Goal: Check status: Check status

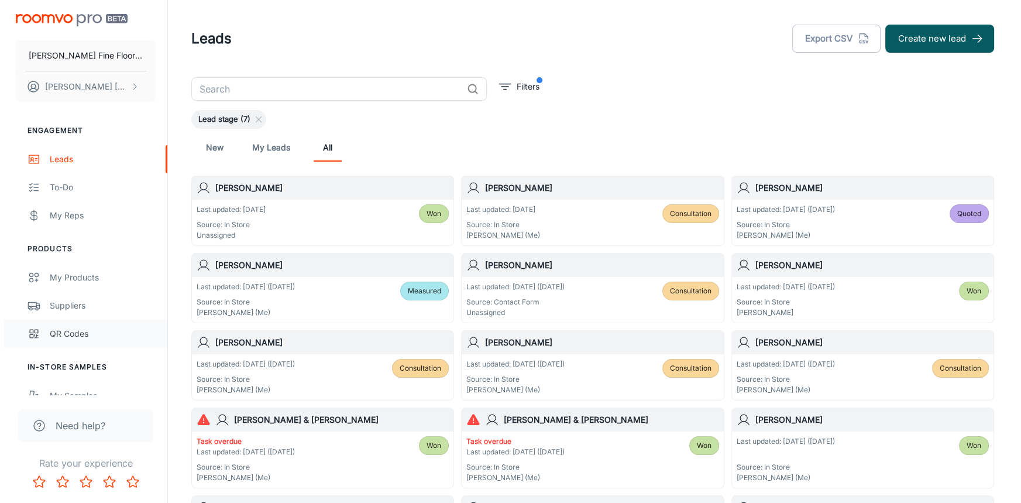
scroll to position [159, 0]
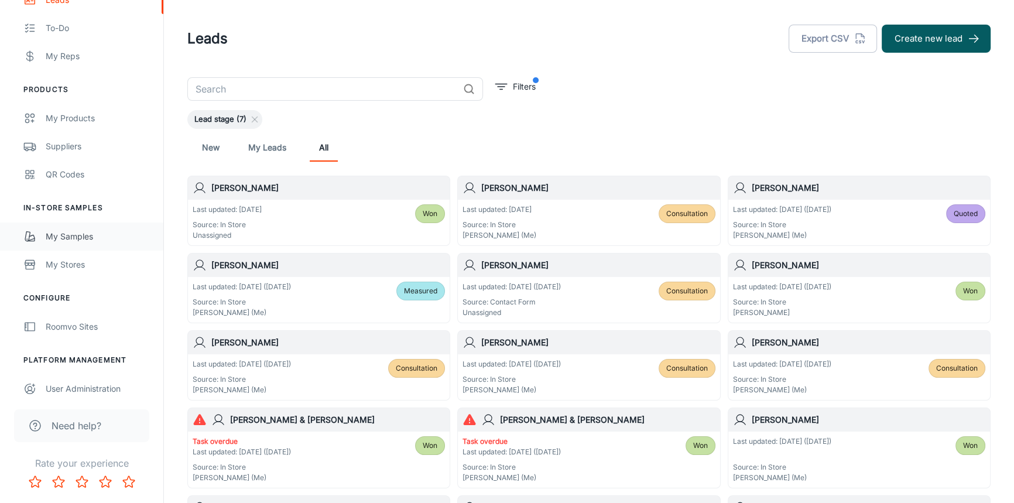
click at [70, 235] on div "My Samples" at bounding box center [99, 236] width 106 height 13
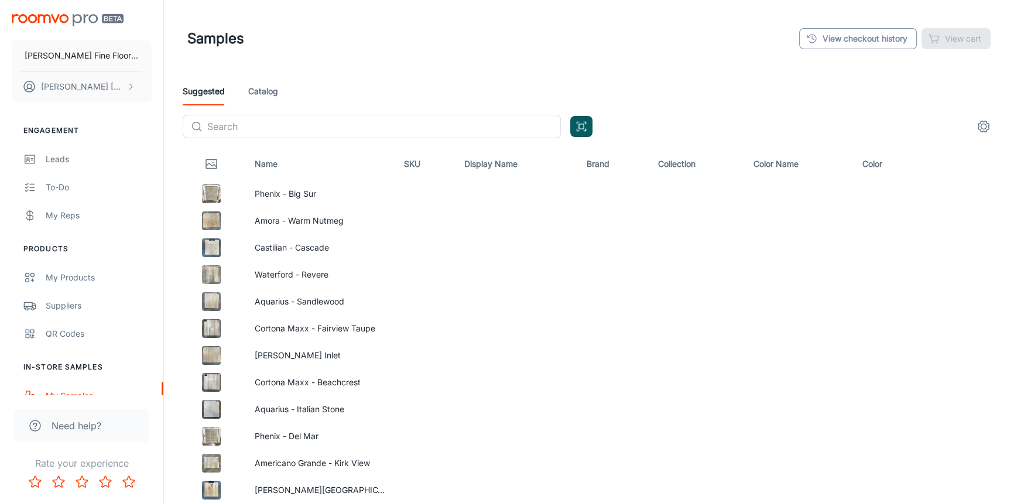
click at [874, 35] on link "View checkout history" at bounding box center [858, 38] width 118 height 21
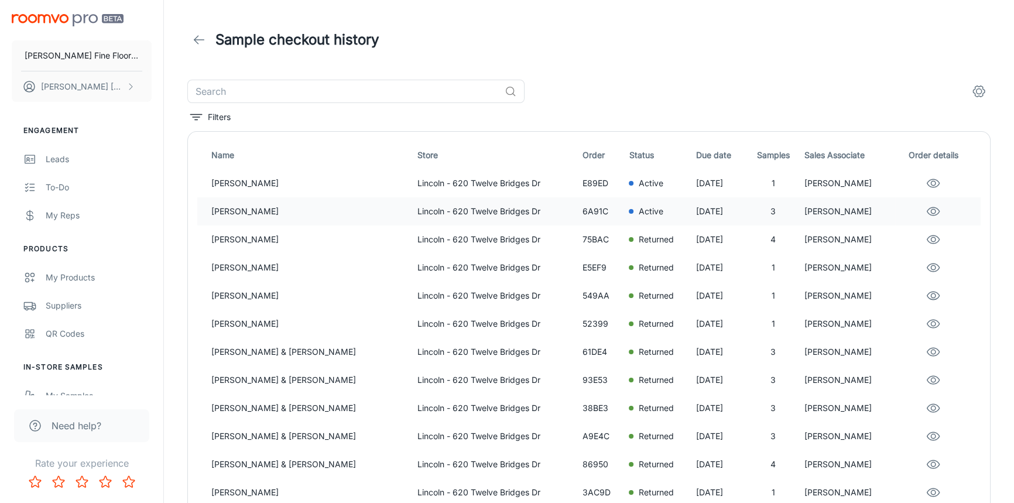
click at [929, 217] on icon "eye" at bounding box center [933, 211] width 14 height 14
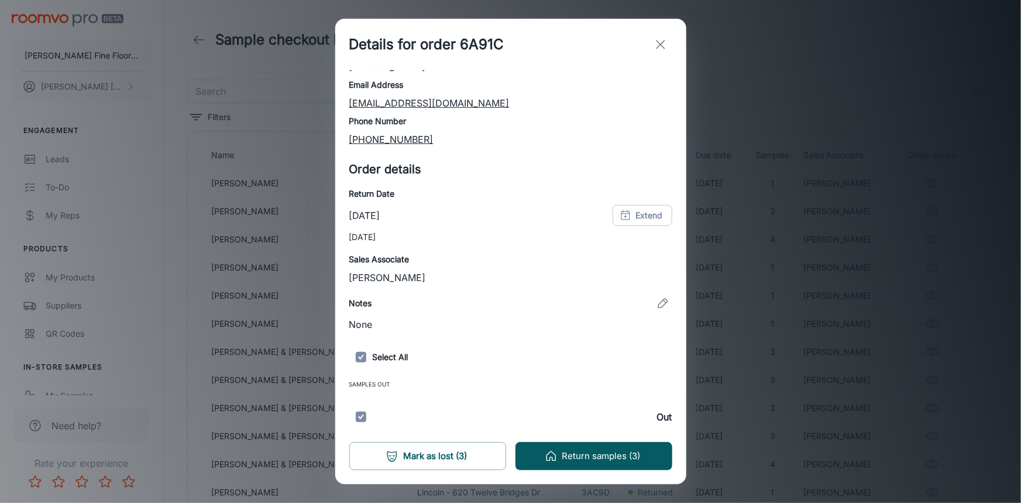
scroll to position [140, 0]
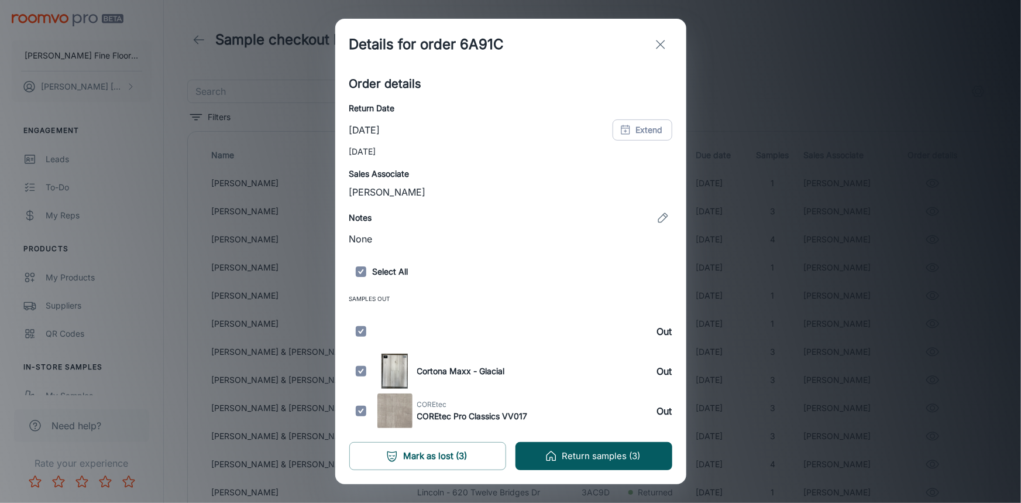
click at [659, 46] on line "exit" at bounding box center [661, 44] width 8 height 8
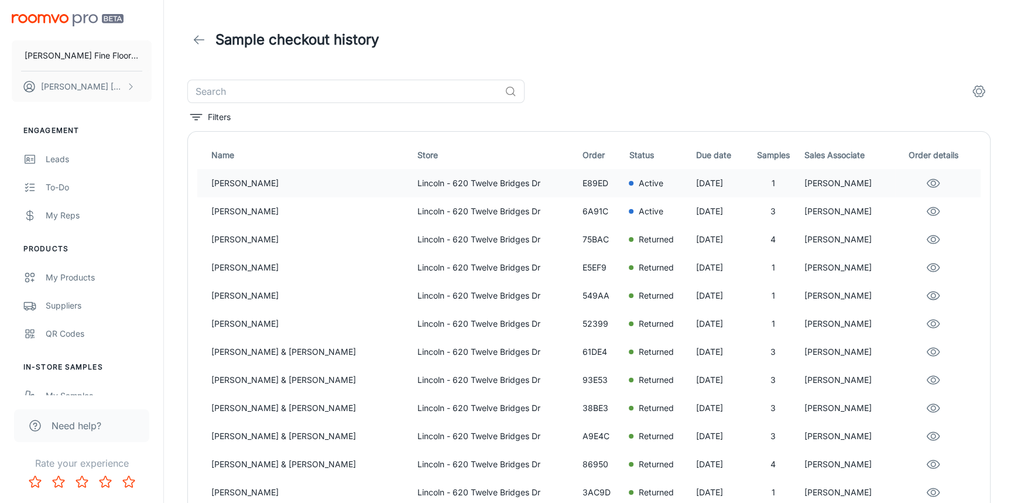
click at [929, 186] on icon "eye" at bounding box center [933, 183] width 14 height 14
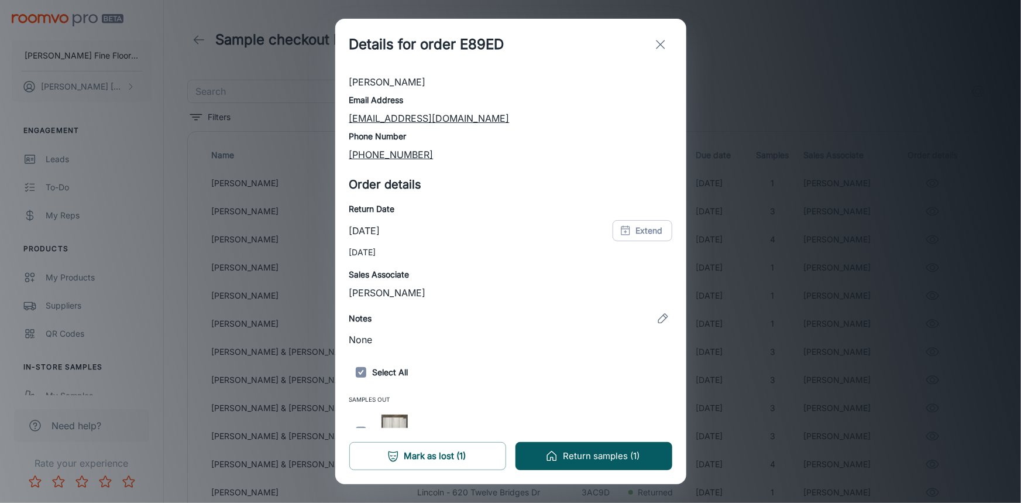
scroll to position [61, 0]
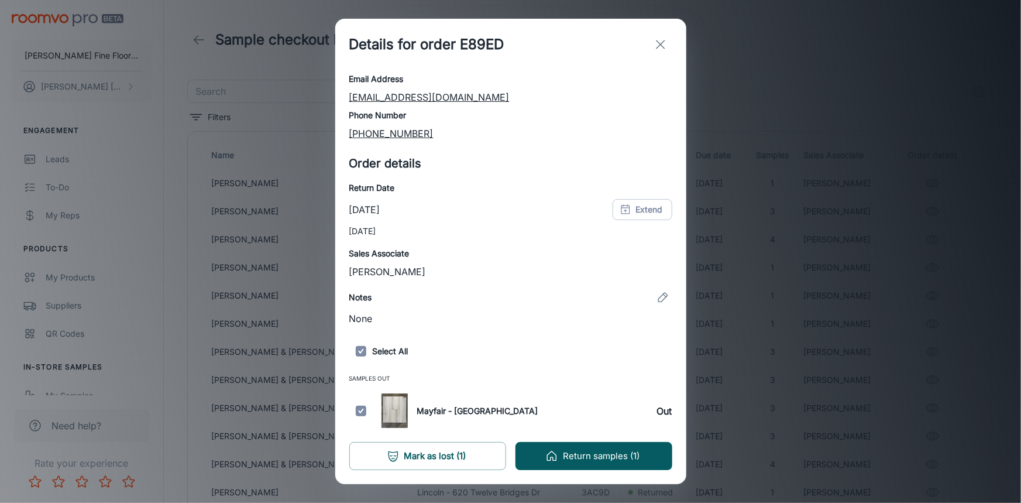
click at [665, 47] on icon "exit" at bounding box center [661, 44] width 14 height 14
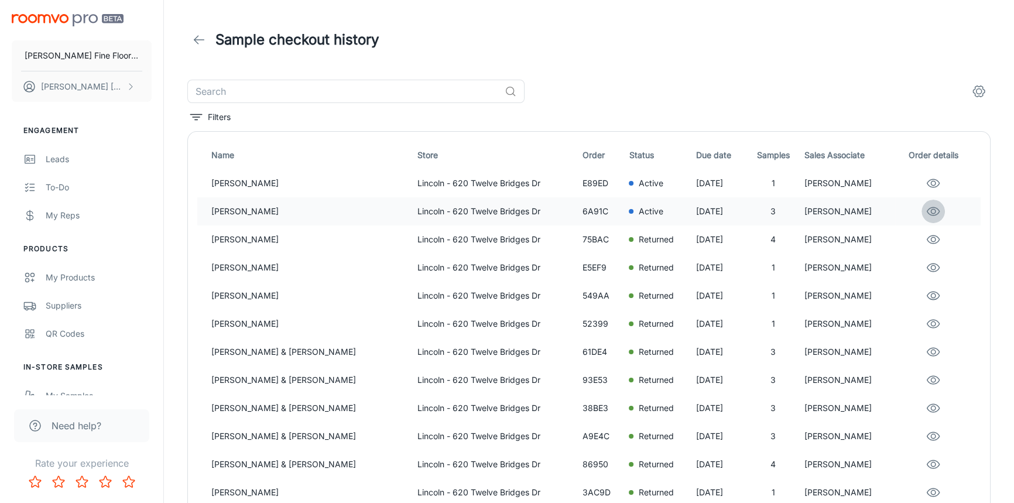
click at [928, 215] on icon "eye" at bounding box center [933, 211] width 14 height 14
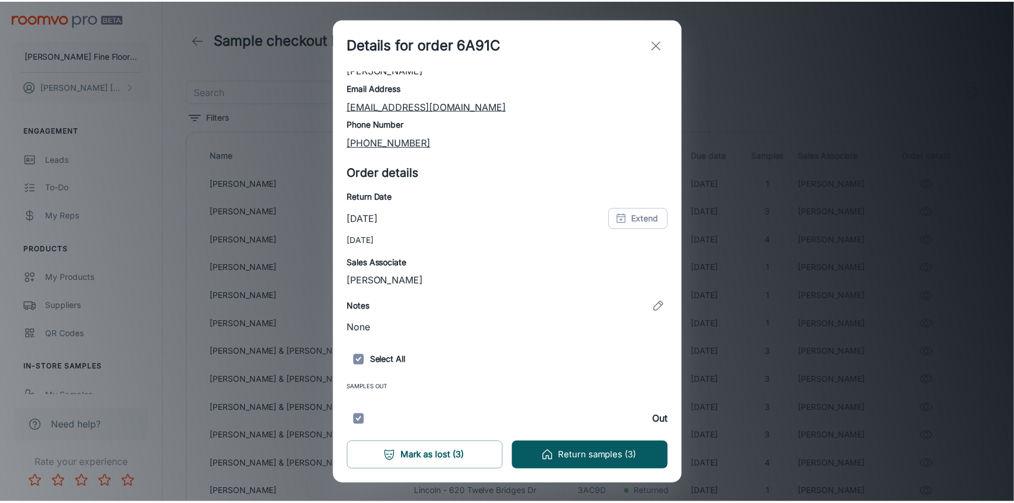
scroll to position [140, 0]
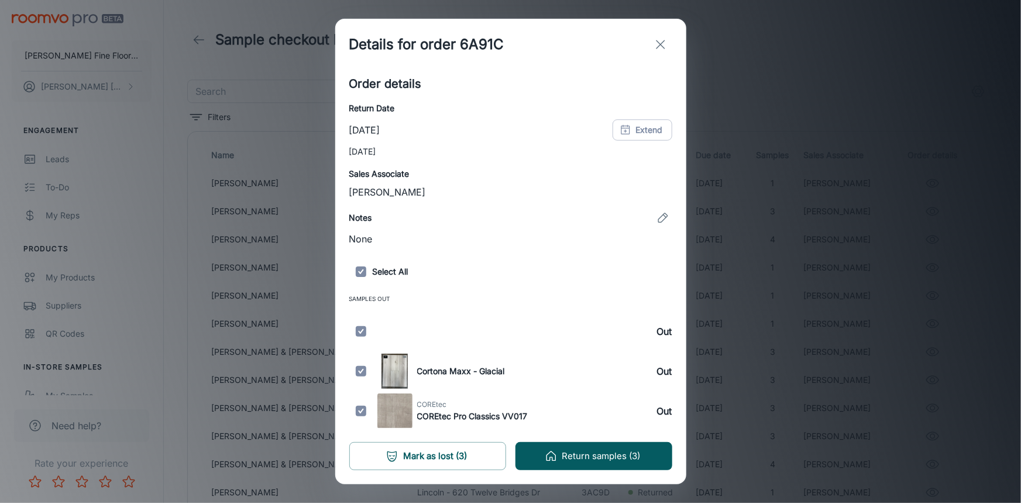
click at [395, 334] on div "Out" at bounding box center [510, 331] width 323 height 35
click at [663, 39] on icon "exit" at bounding box center [661, 44] width 14 height 14
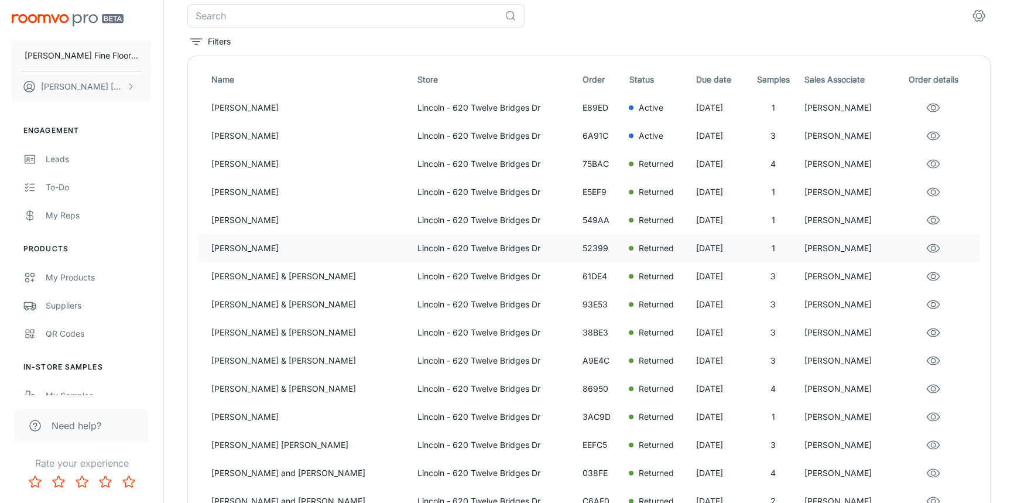
scroll to position [0, 0]
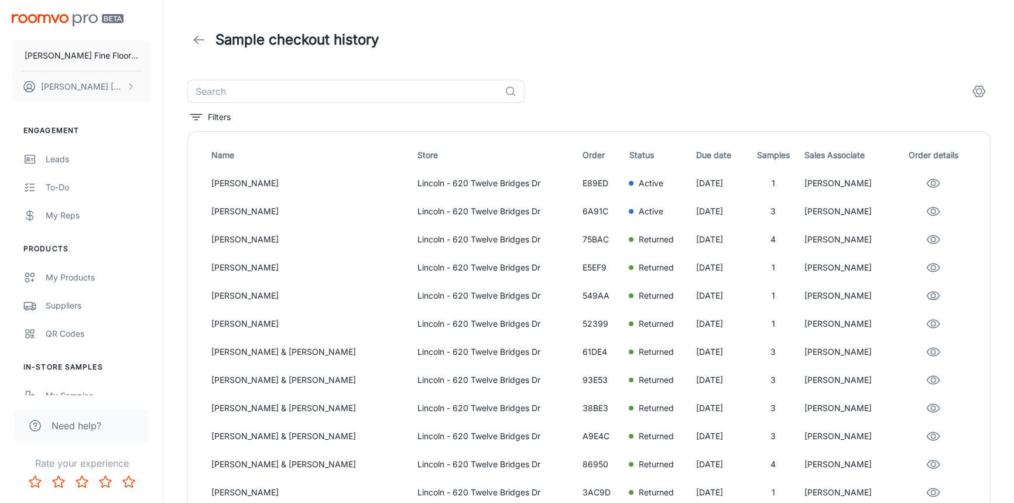
click at [204, 39] on icon at bounding box center [199, 40] width 14 height 14
